Goal: Information Seeking & Learning: Learn about a topic

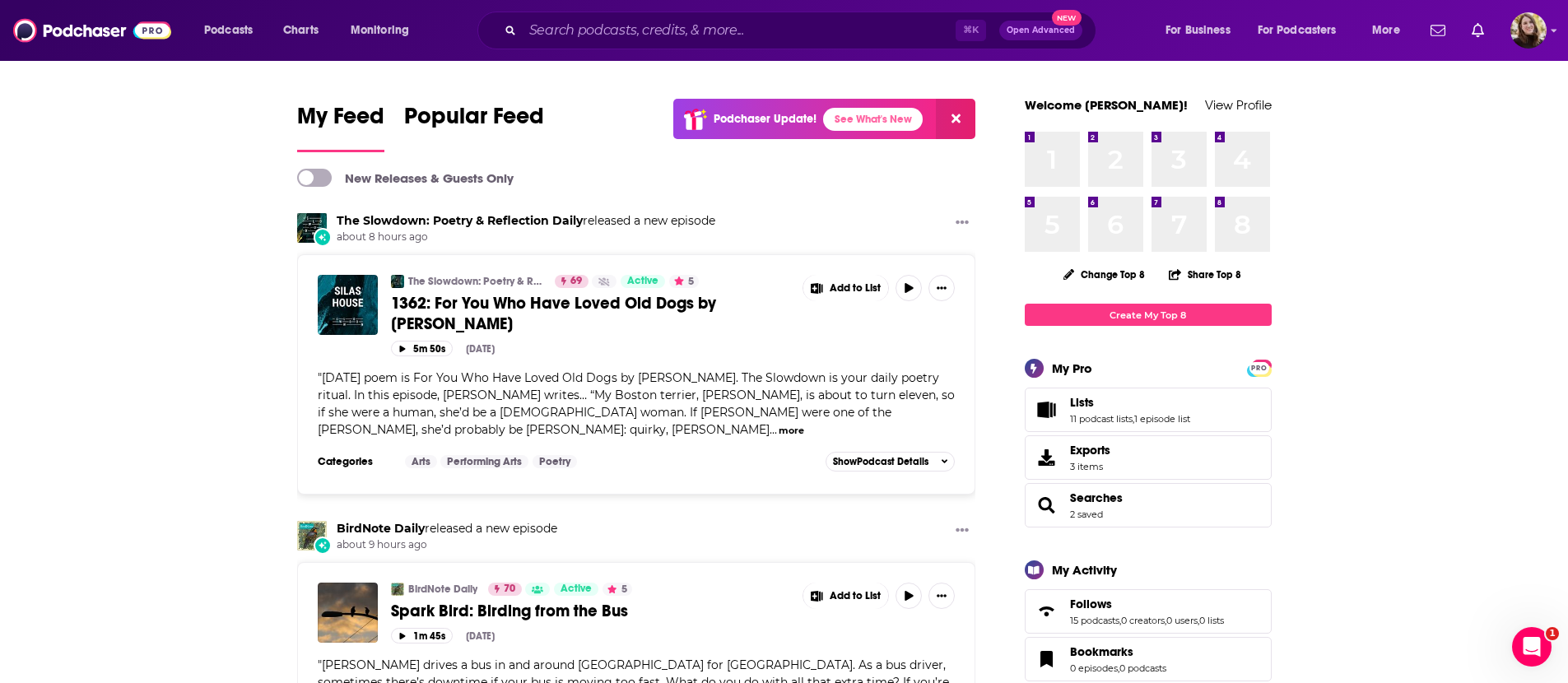
click at [599, 46] on div "⌘ K Open Advanced New" at bounding box center [786, 31] width 619 height 38
click at [600, 28] on input "Search podcasts, credits, & more..." at bounding box center [739, 30] width 433 height 26
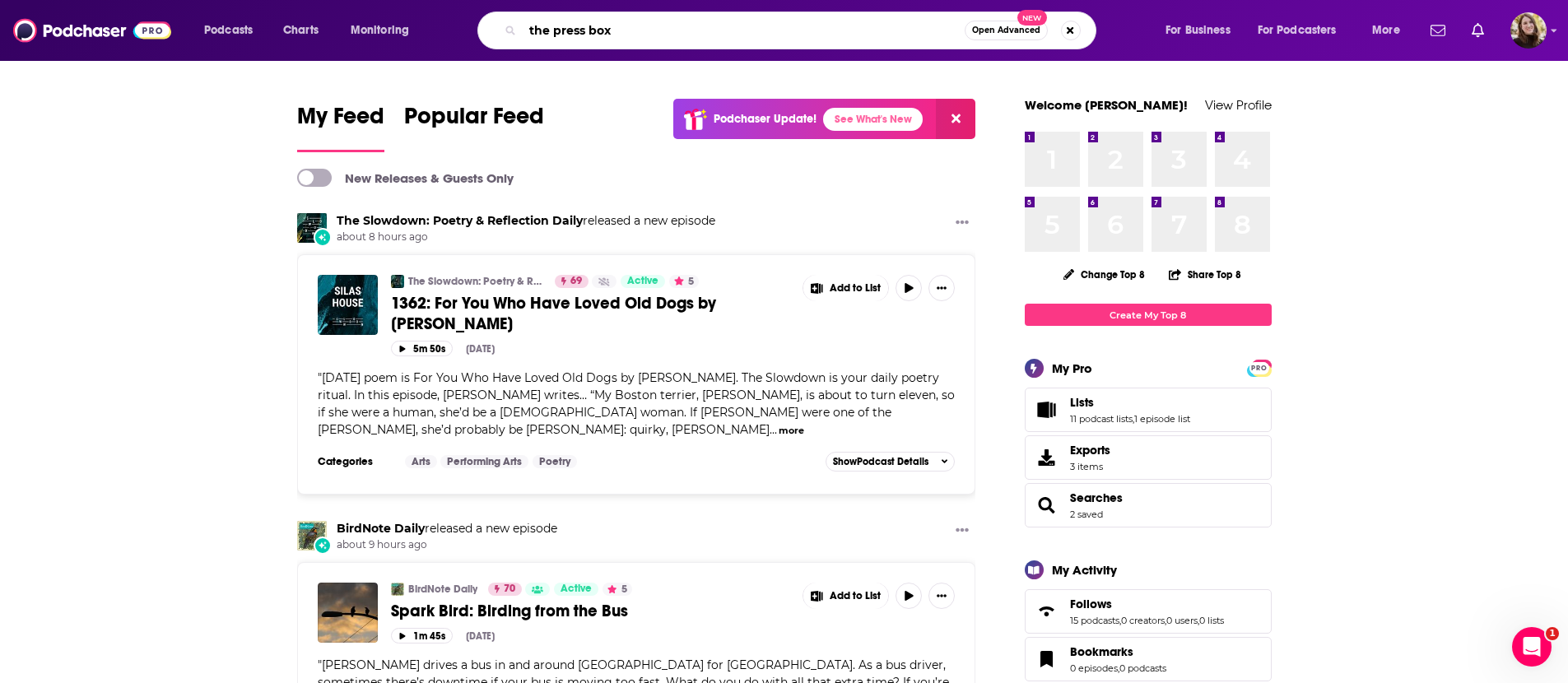
type input "the press box"
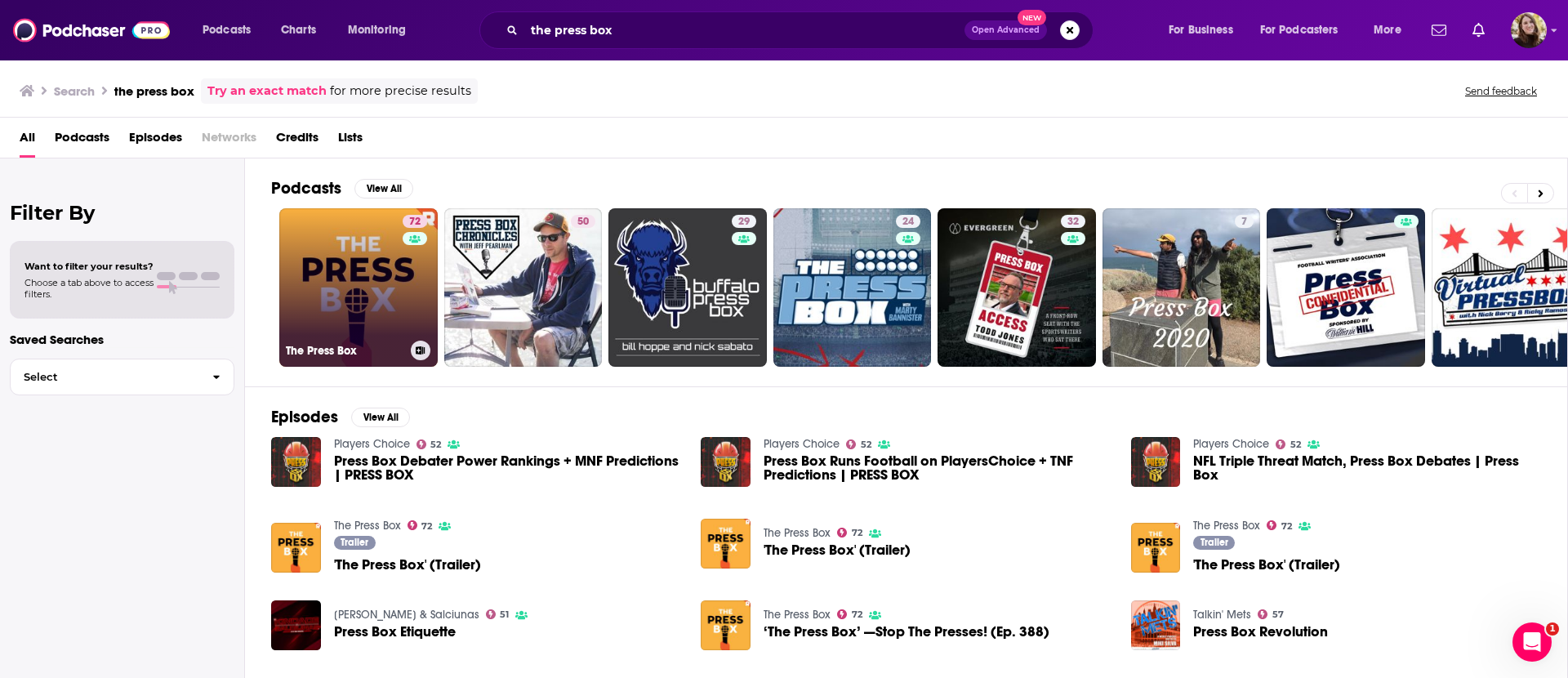
click at [375, 263] on link "72 The Press Box" at bounding box center [358, 288] width 159 height 159
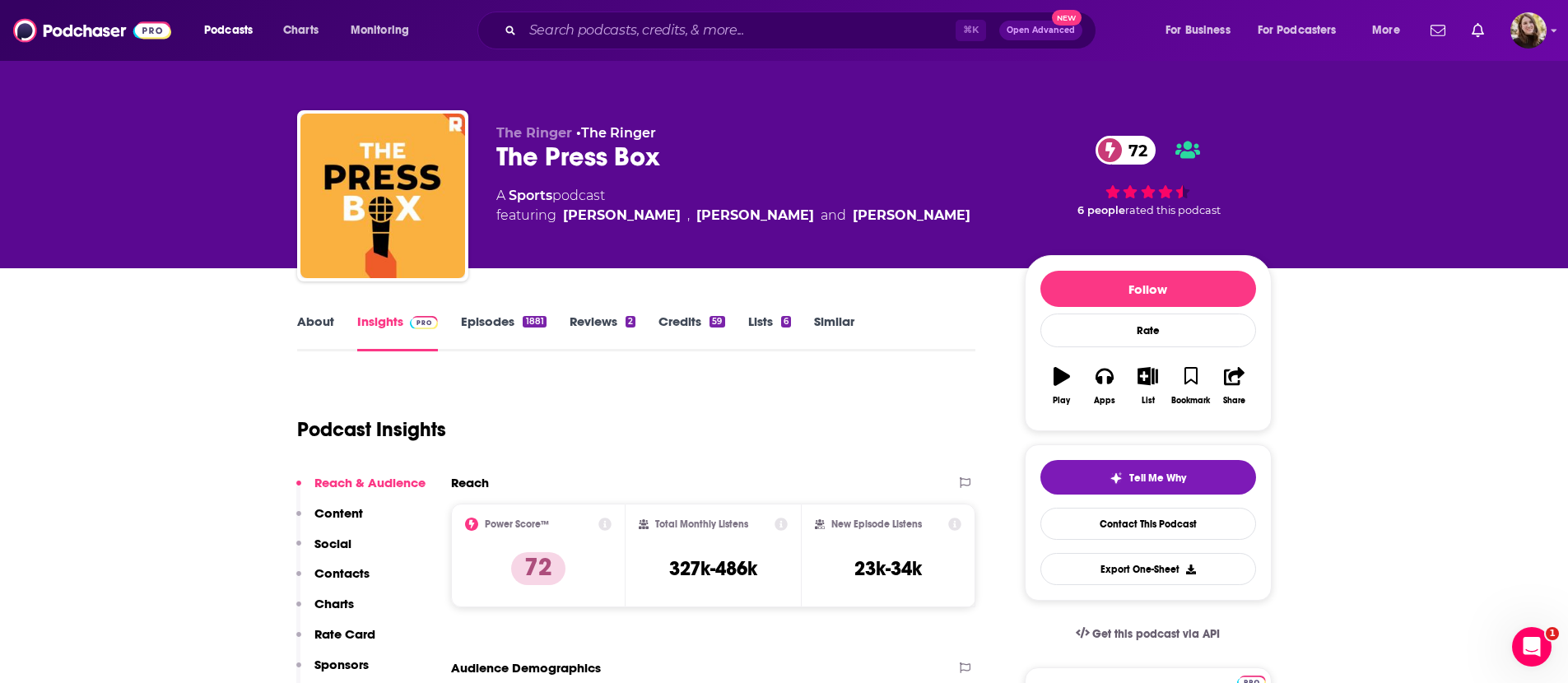
click at [627, 51] on div "Podcasts Charts Monitoring ⌘ K Open Advanced New For Business For Podcasters Mo…" at bounding box center [784, 31] width 1568 height 61
click at [627, 39] on input "Search podcasts, credits, & more..." at bounding box center [739, 30] width 433 height 26
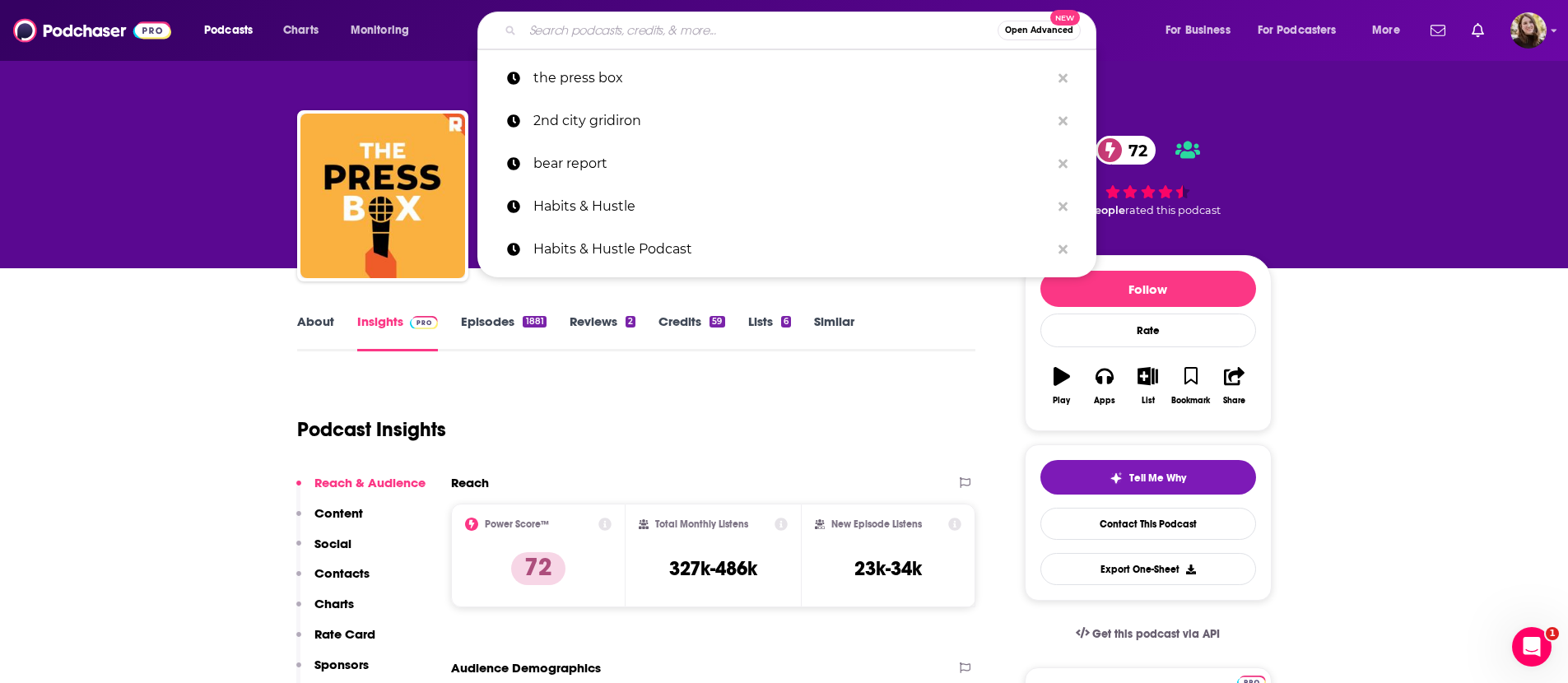
type input "r"
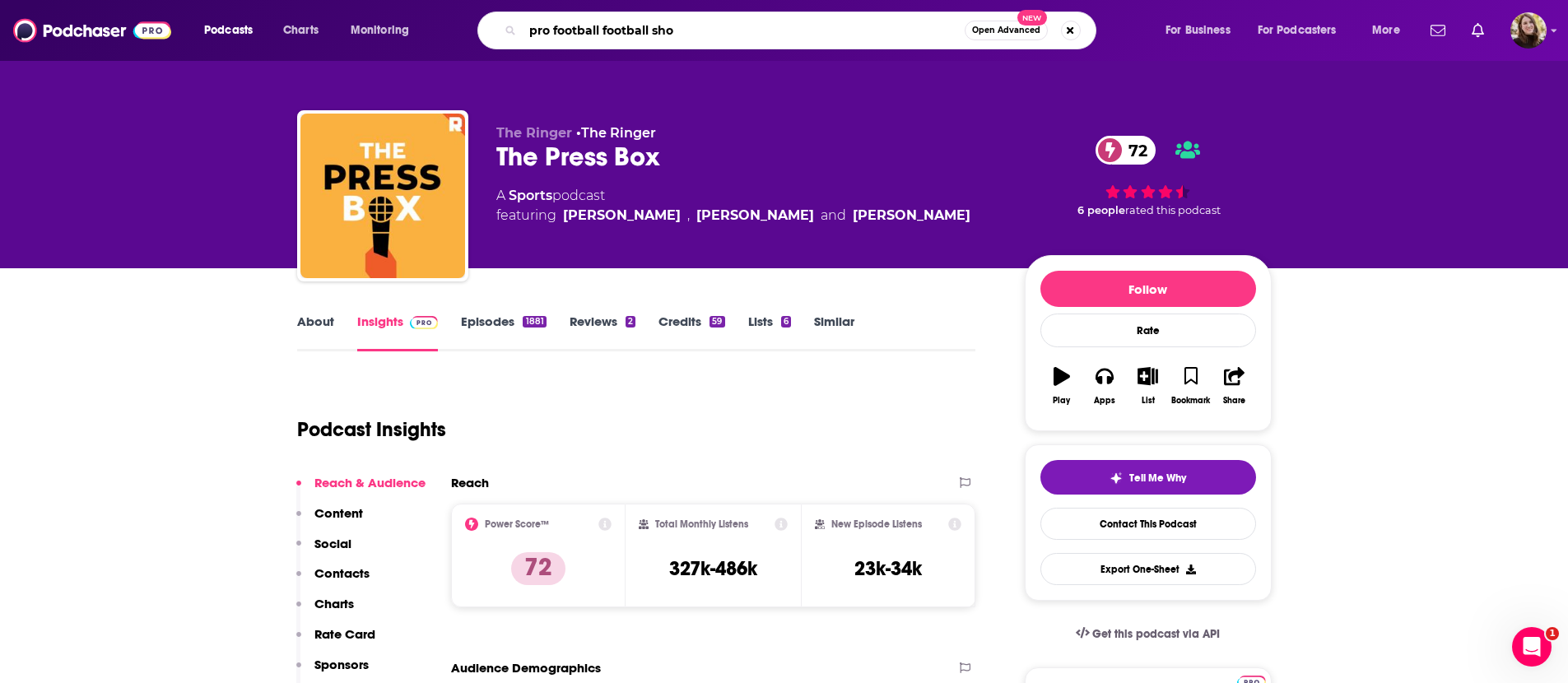
type input "pro football football show"
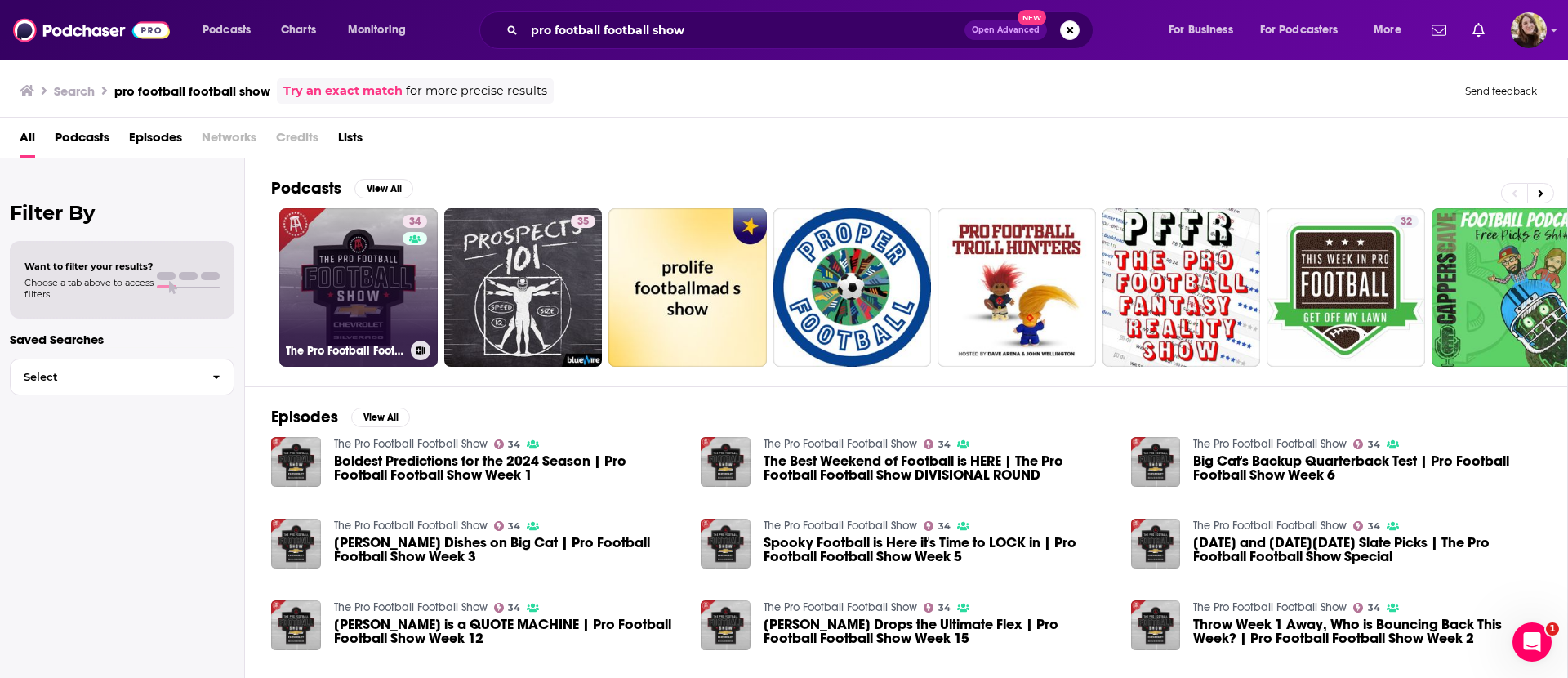
click at [360, 249] on link "34 The Pro Football Football Show" at bounding box center [358, 288] width 159 height 159
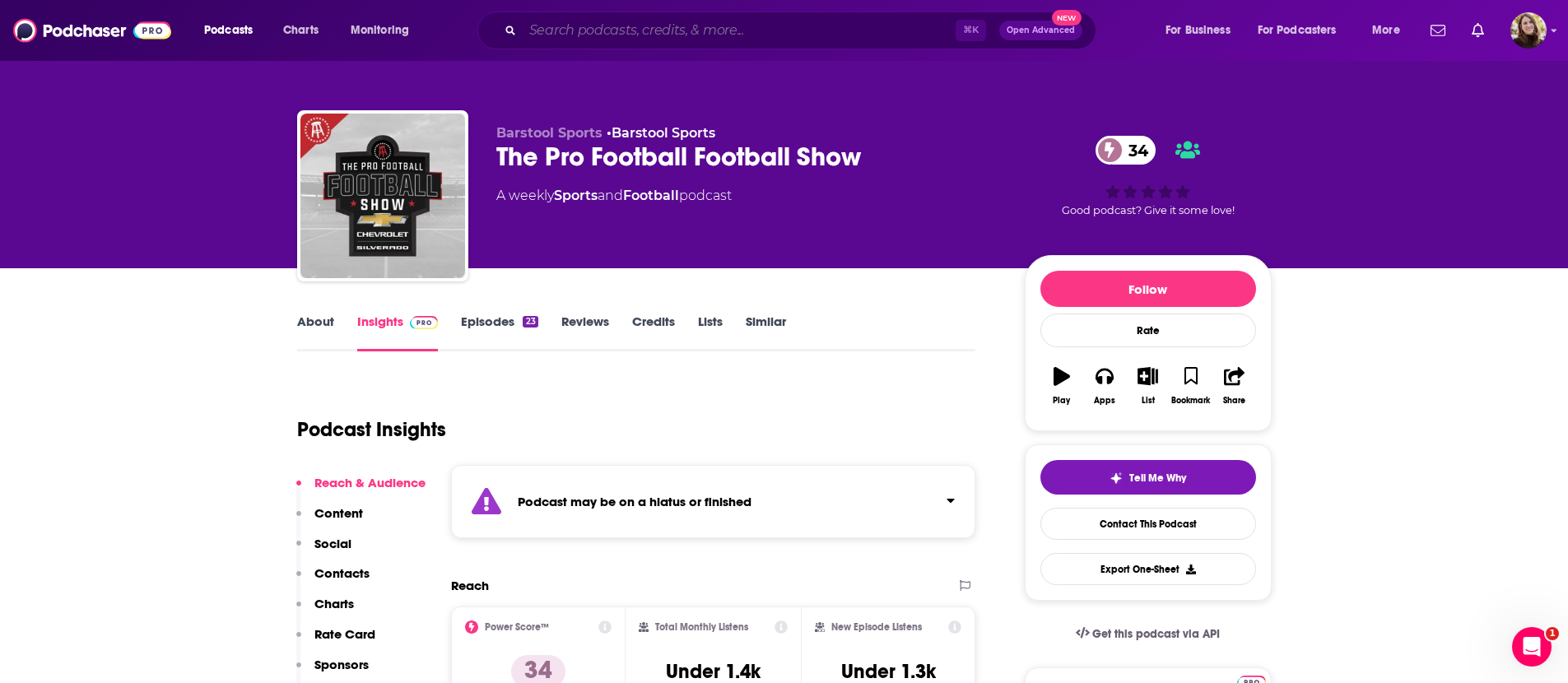
click at [718, 27] on input "Search podcasts, credits, & more..." at bounding box center [739, 30] width 433 height 26
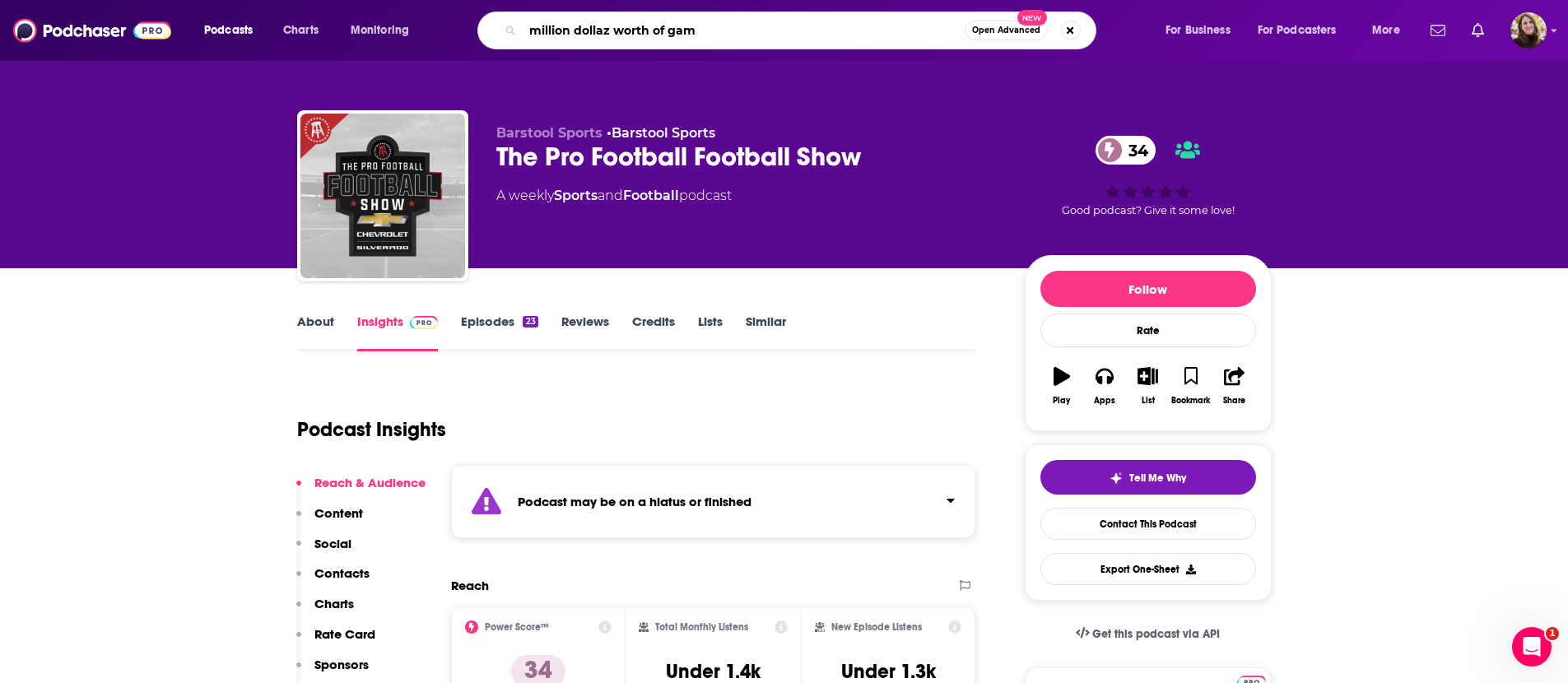
type input "million dollaz worth of game"
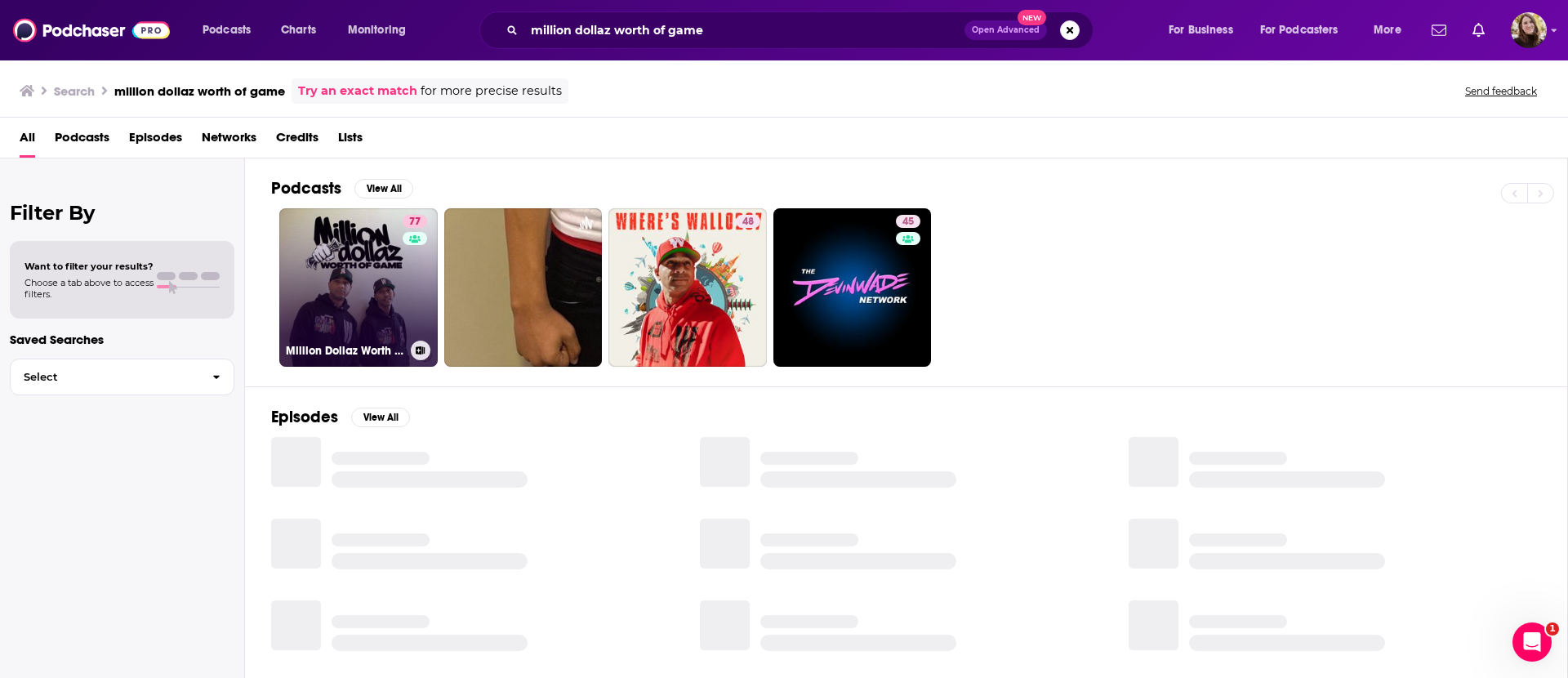
click at [403, 248] on div "77" at bounding box center [417, 277] width 29 height 126
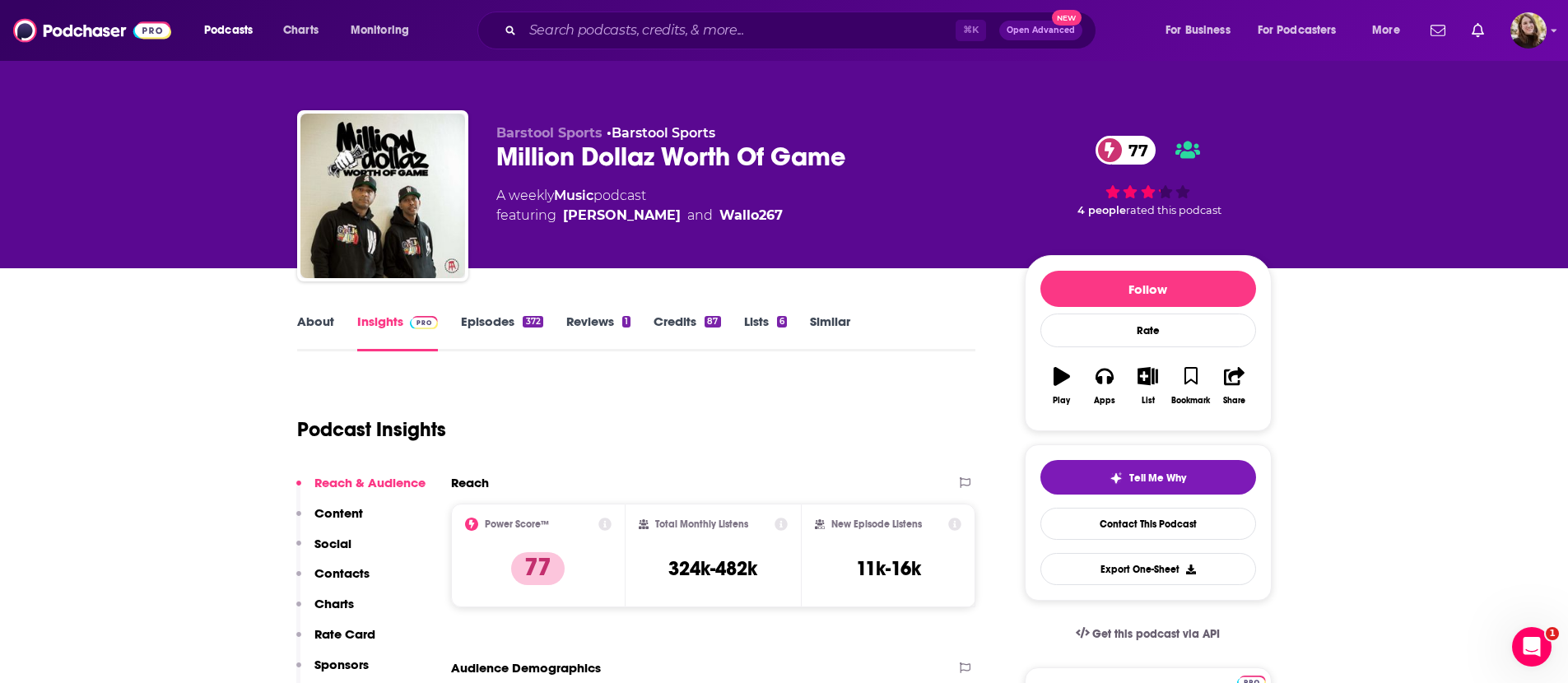
scroll to position [567, 0]
